Goal: Transaction & Acquisition: Purchase product/service

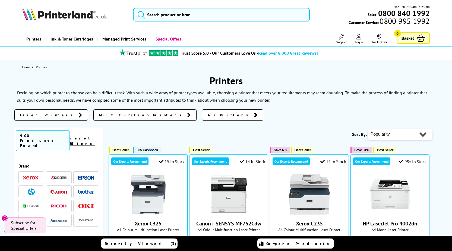
click at [39, 113] on span "Laser Printers" at bounding box center [48, 114] width 56 height 5
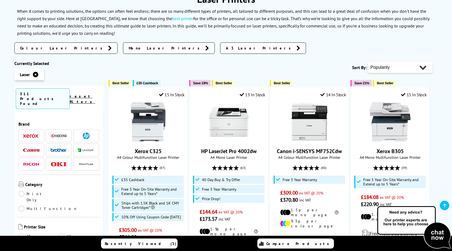
click at [35, 132] on span at bounding box center [31, 135] width 16 height 7
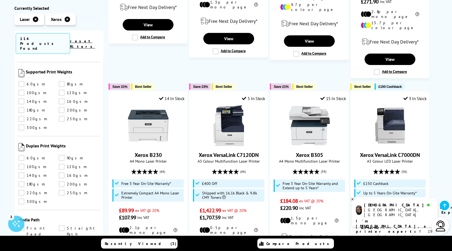
scroll to position [544, 0]
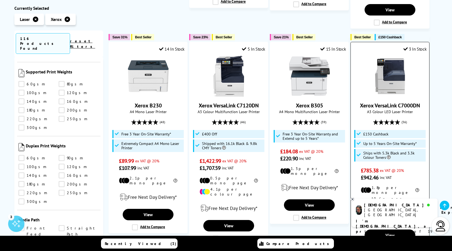
click at [398, 102] on link "Xerox VersaLink C7000DN" at bounding box center [390, 105] width 60 height 7
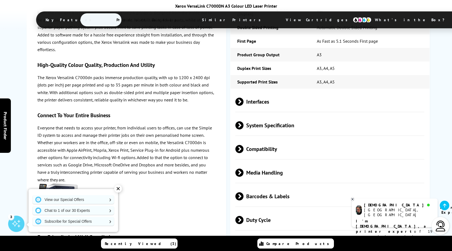
scroll to position [1332, 0]
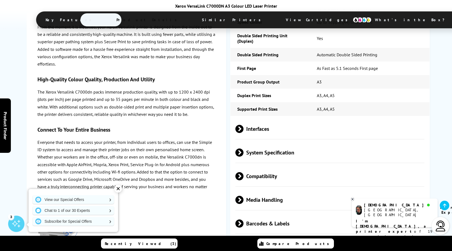
click at [260, 166] on span "Compatibility" at bounding box center [330, 176] width 189 height 20
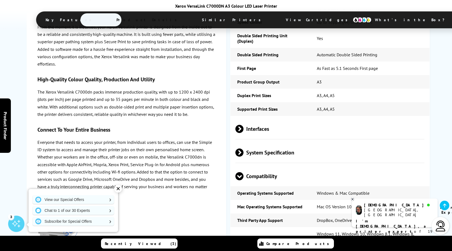
click at [261, 142] on span "System Specification" at bounding box center [330, 152] width 189 height 20
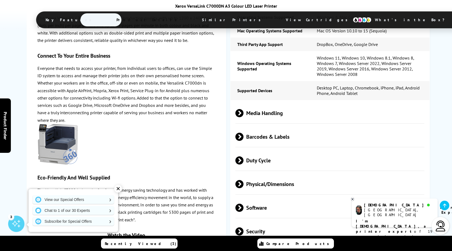
scroll to position [1549, 0]
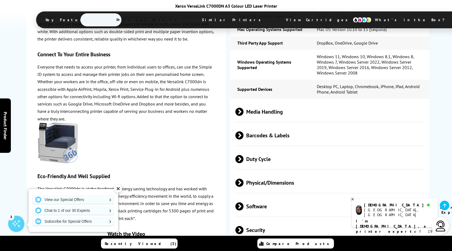
click at [252, 149] on span "Duty Cycle" at bounding box center [330, 159] width 189 height 20
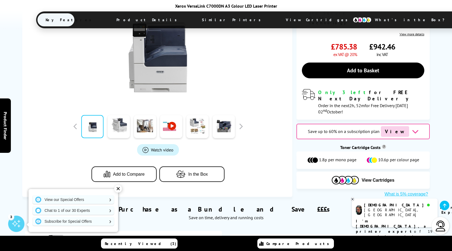
scroll to position [217, 0]
